Goal: Complete application form

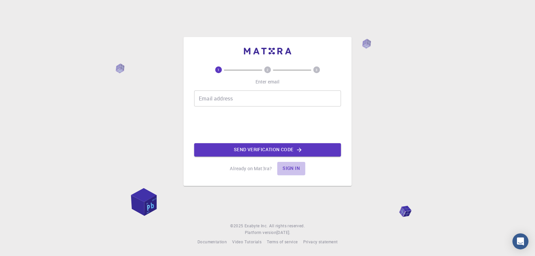
click at [293, 167] on button "Sign in" at bounding box center [291, 168] width 28 height 13
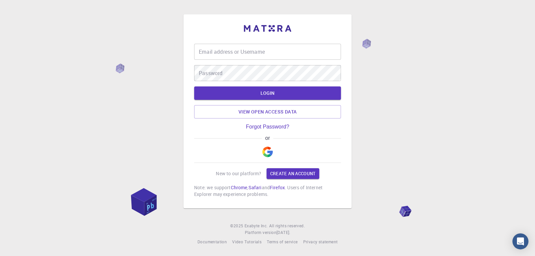
click at [268, 152] on img "button" at bounding box center [267, 152] width 11 height 11
click at [271, 148] on img "button" at bounding box center [267, 152] width 11 height 11
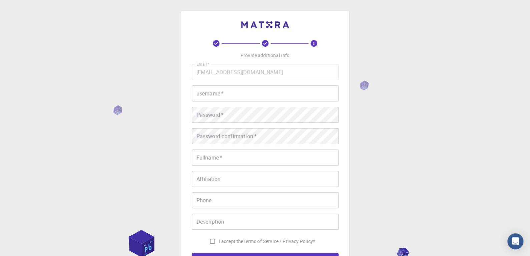
click at [278, 101] on input "username   *" at bounding box center [265, 93] width 147 height 16
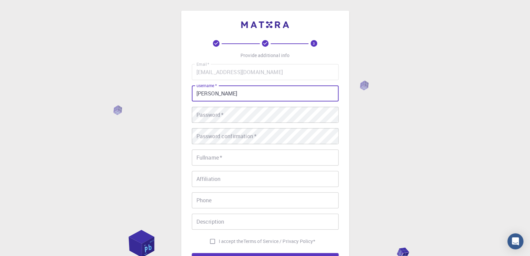
type input "shanechristo"
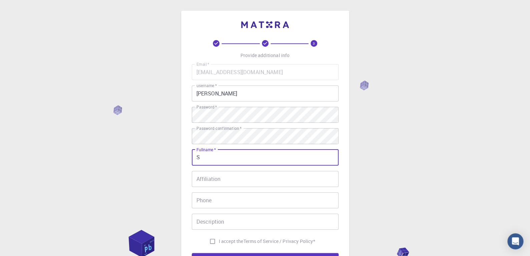
type input "Shane Christopher R"
type input "08056508035"
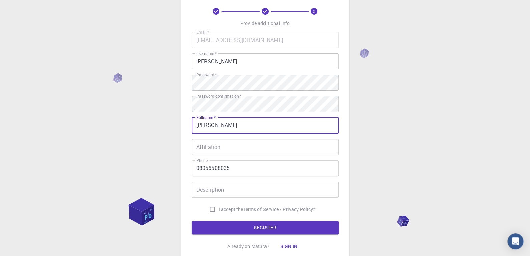
scroll to position [33, 0]
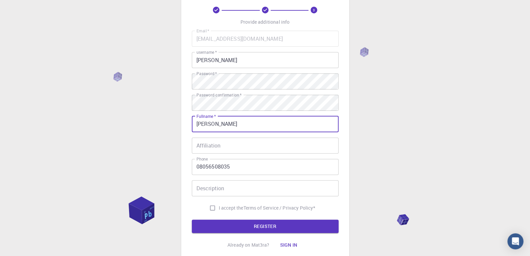
click at [236, 141] on input "Affiliation" at bounding box center [265, 145] width 147 height 16
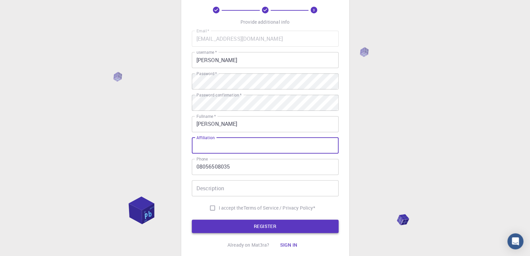
click at [243, 227] on button "REGISTER" at bounding box center [265, 226] width 147 height 13
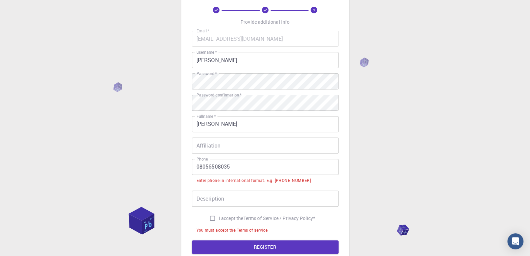
click at [208, 217] on input "I accept the Terms of Service / Privacy Policy *" at bounding box center [212, 218] width 13 height 13
checkbox input "true"
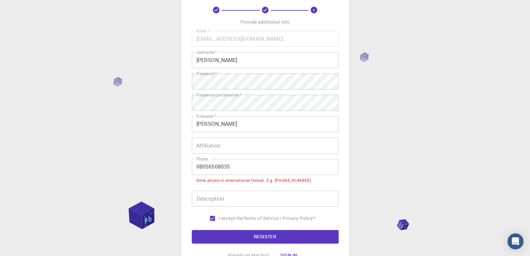
click at [199, 169] on input "08056508035" at bounding box center [265, 167] width 147 height 16
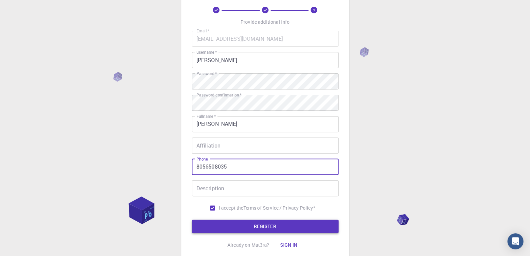
click at [216, 223] on button "REGISTER" at bounding box center [265, 226] width 147 height 13
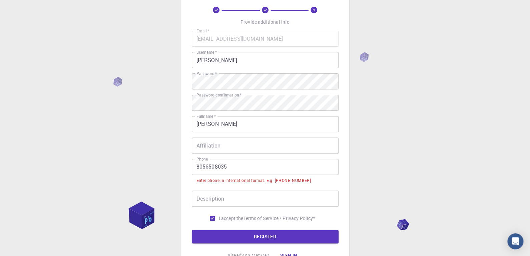
click at [197, 166] on input "8056508035" at bounding box center [265, 167] width 147 height 16
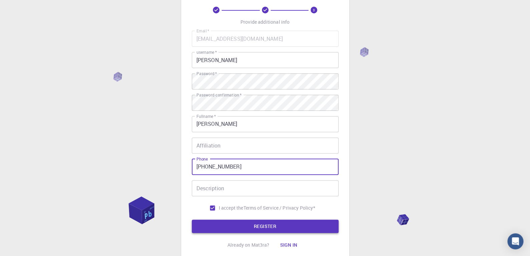
click at [228, 229] on button "REGISTER" at bounding box center [265, 226] width 147 height 13
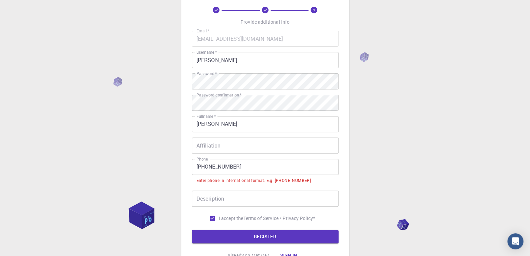
click at [205, 167] on input "+91 8056508035" at bounding box center [265, 167] width 147 height 16
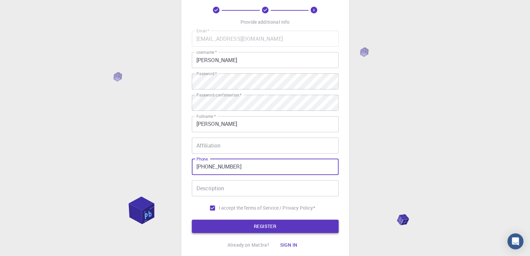
type input "+918056508035"
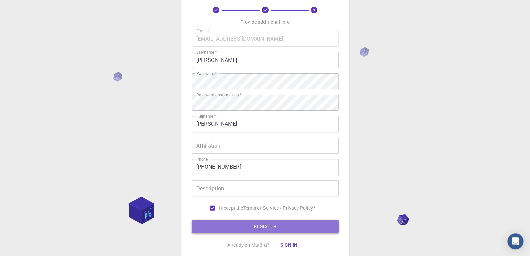
click at [223, 222] on button "REGISTER" at bounding box center [265, 226] width 147 height 13
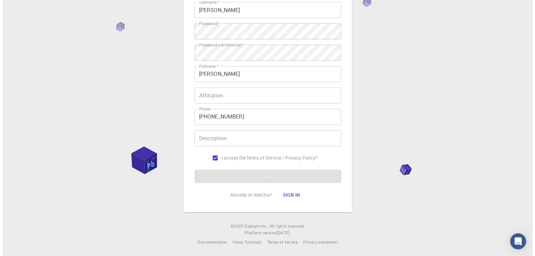
scroll to position [0, 0]
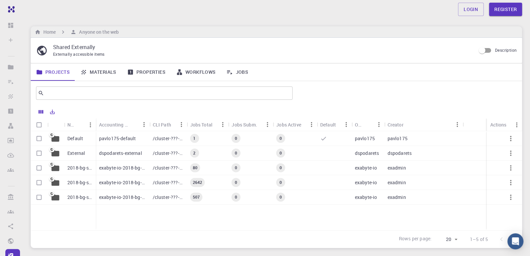
click at [144, 185] on p "exabyte-io-2018-bg-study-phase-iii" at bounding box center [122, 182] width 47 height 7
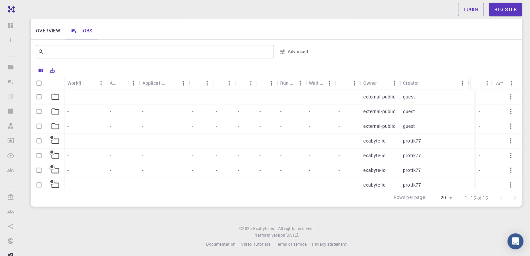
scroll to position [77, 0]
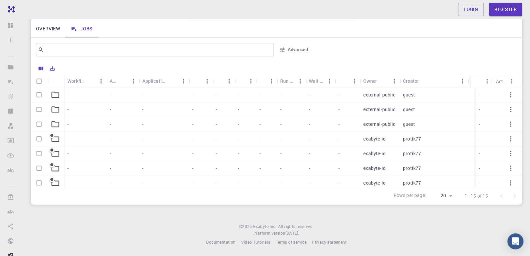
click at [330, 91] on div "-" at bounding box center [321, 95] width 30 height 15
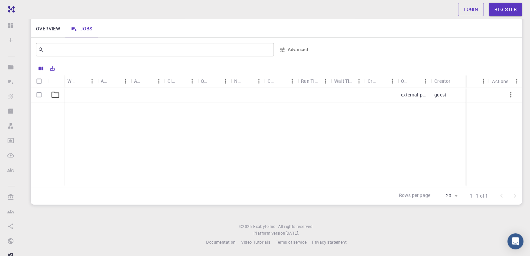
click at [328, 93] on div "-" at bounding box center [314, 95] width 33 height 15
click at [303, 102] on div "-" at bounding box center [314, 95] width 33 height 15
